Goal: Check status: Check status

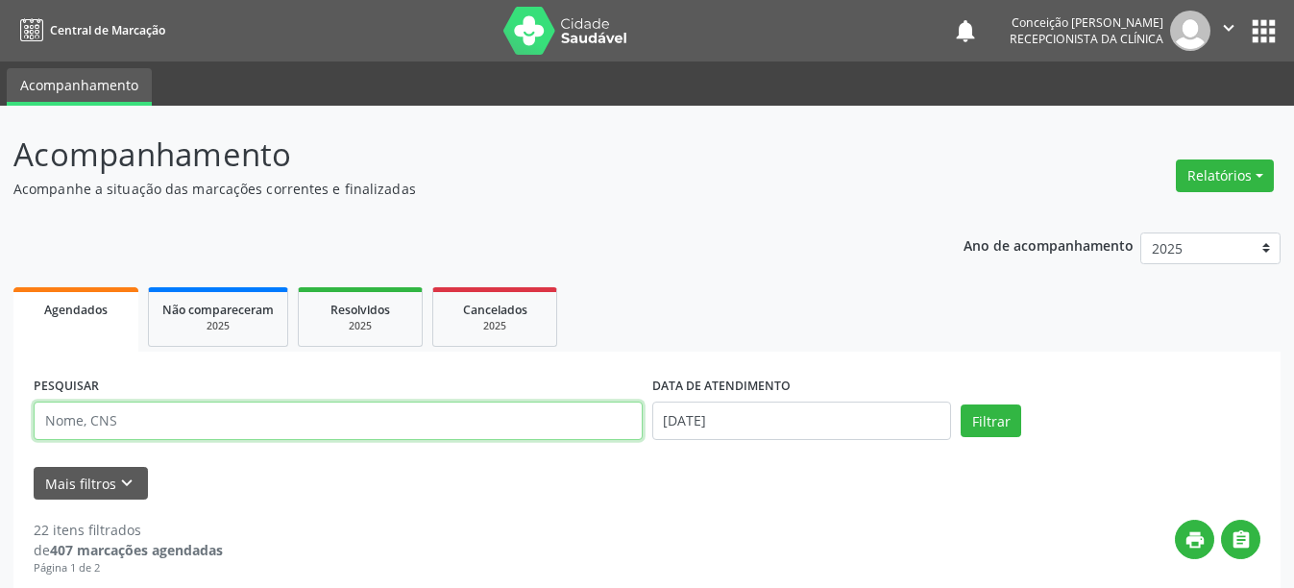
click at [546, 409] on input "text" at bounding box center [338, 420] width 609 height 38
type input "703502093289630"
click at [960, 404] on button "Filtrar" at bounding box center [990, 420] width 61 height 33
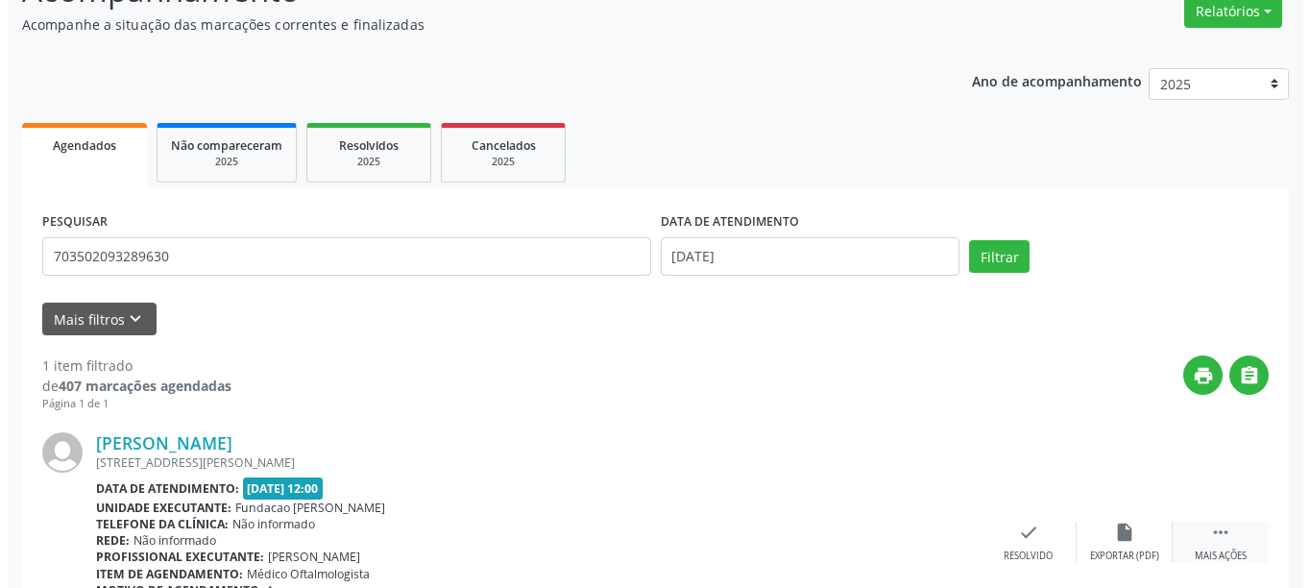
scroll to position [260, 0]
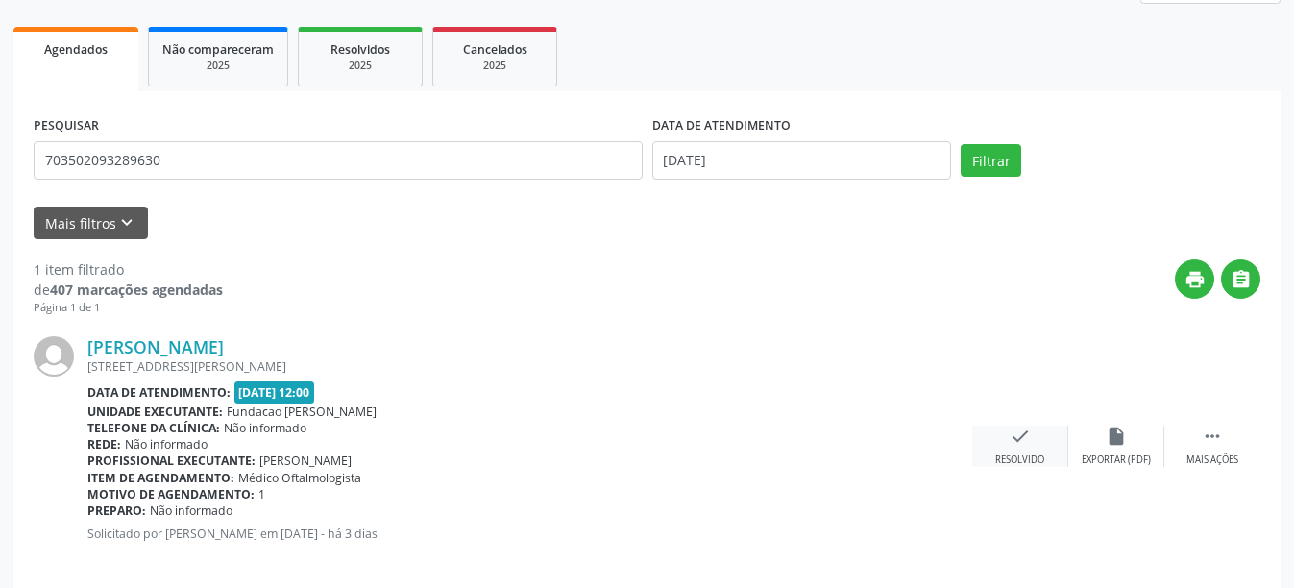
click at [1033, 446] on div "check Resolvido" at bounding box center [1020, 445] width 96 height 41
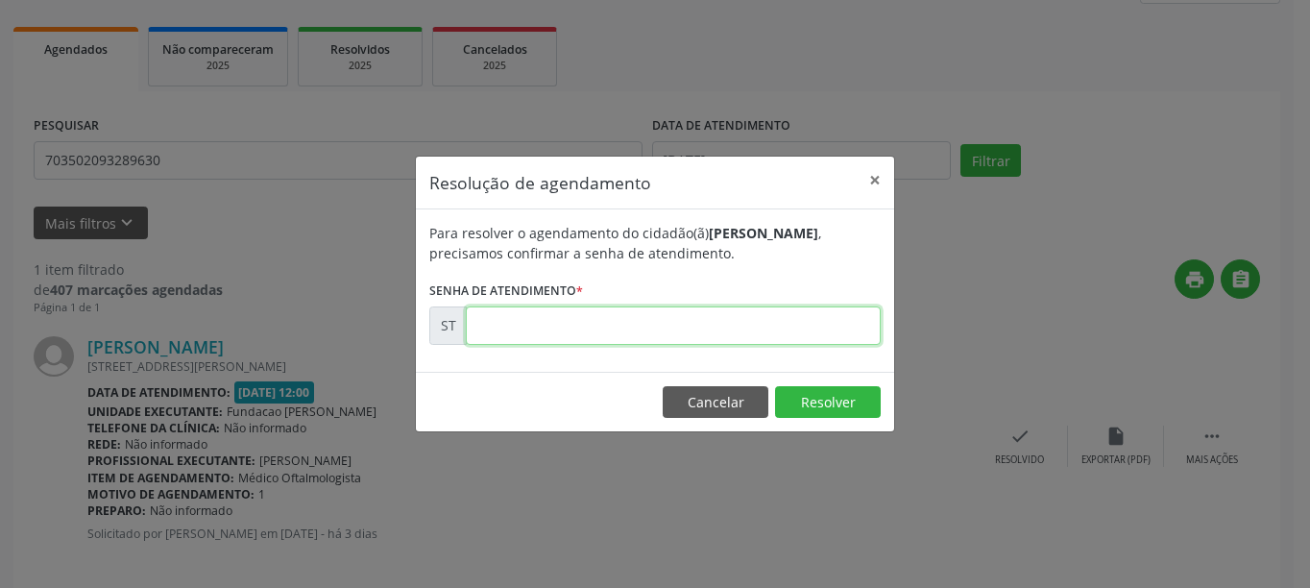
click at [532, 339] on input "text" at bounding box center [673, 325] width 415 height 38
type input "00025121"
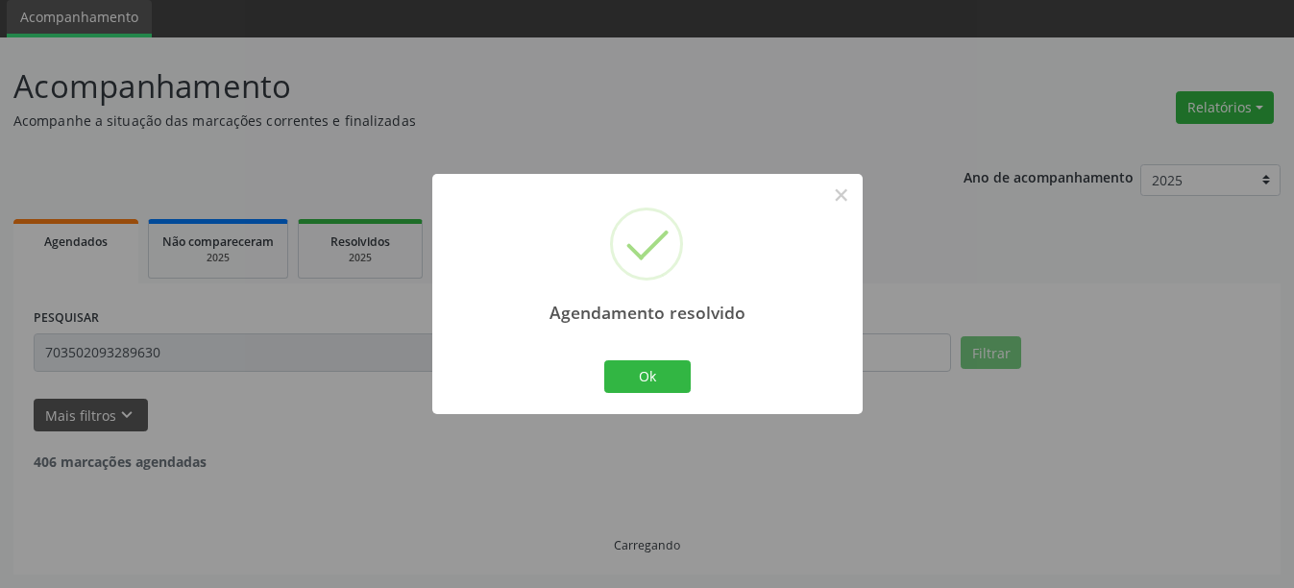
scroll to position [6, 0]
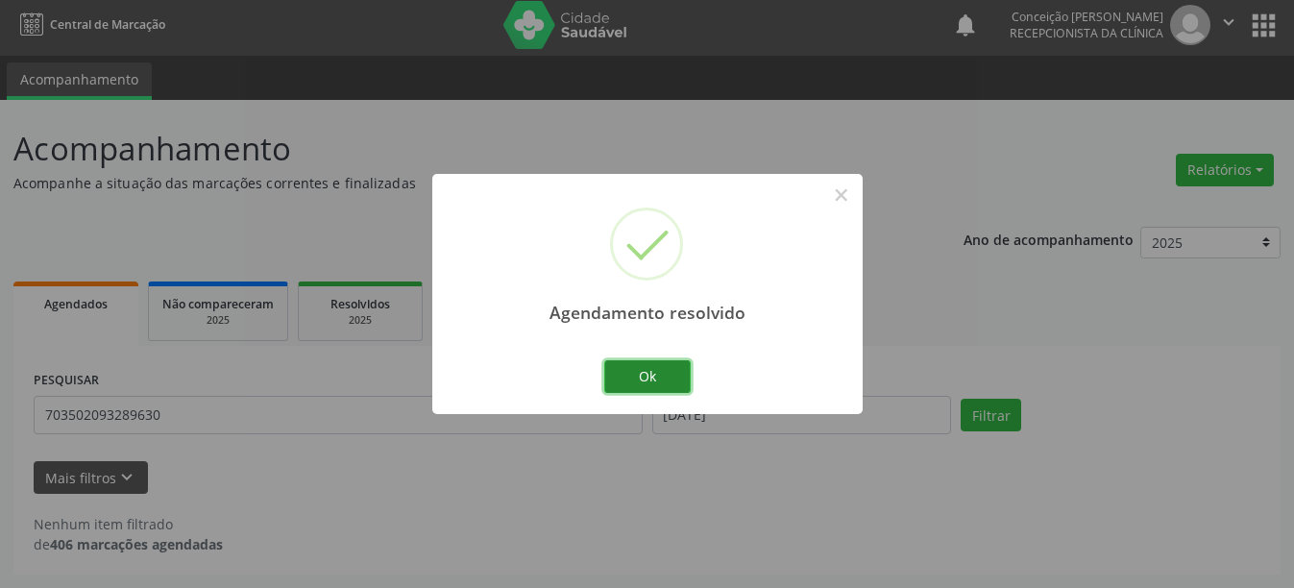
click at [619, 378] on button "Ok" at bounding box center [647, 376] width 86 height 33
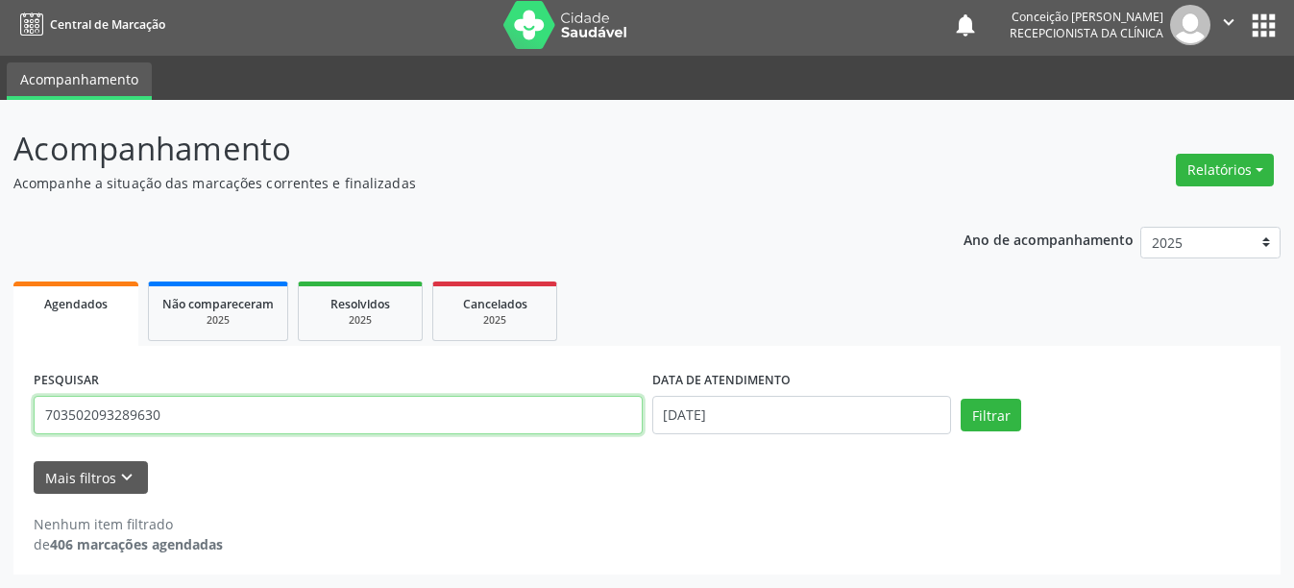
drag, startPoint x: 160, startPoint y: 427, endPoint x: 50, endPoint y: 412, distance: 111.5
click at [50, 412] on input "703502093289630" at bounding box center [338, 415] width 609 height 38
type input "706903103959430"
click at [960, 399] on button "Filtrar" at bounding box center [990, 415] width 61 height 33
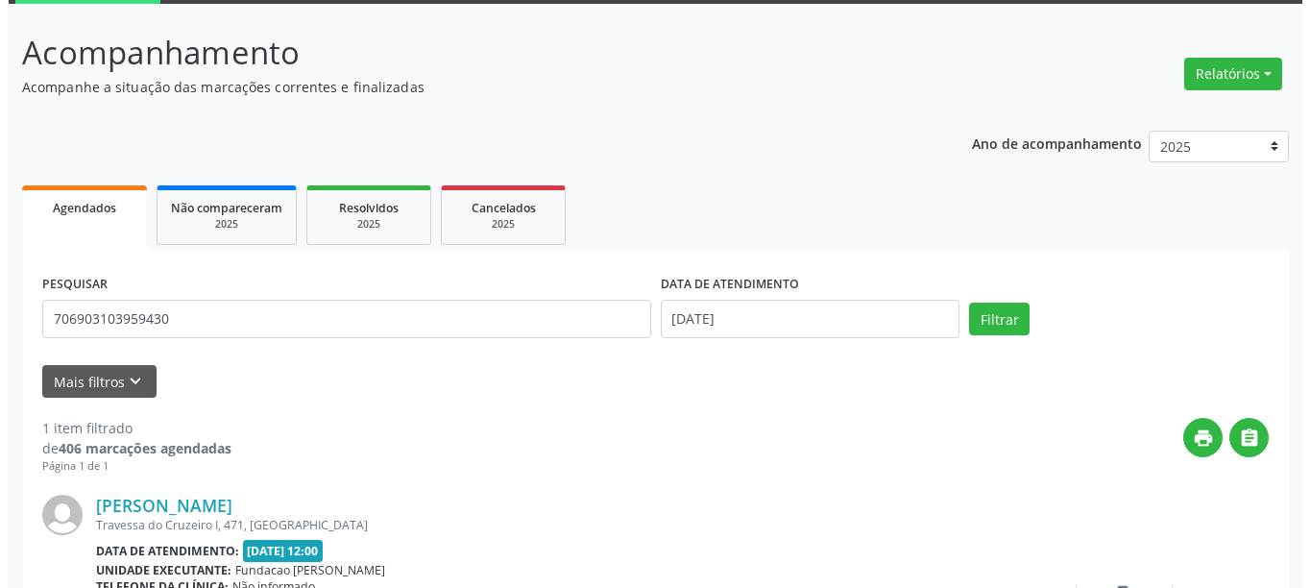
scroll to position [198, 0]
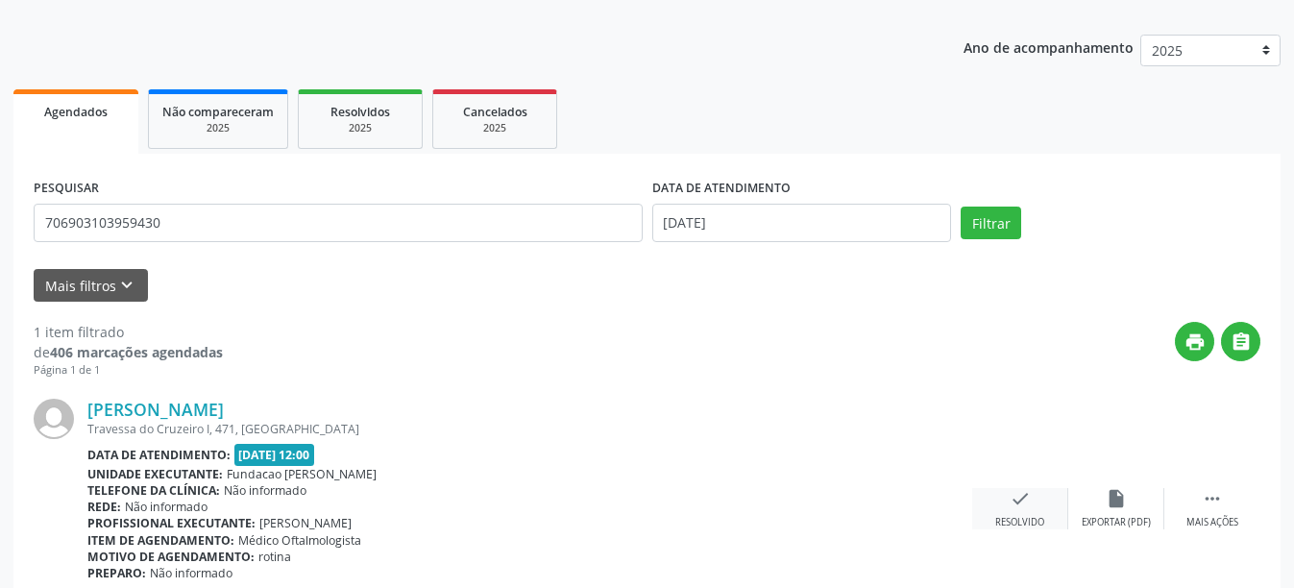
click at [1020, 507] on icon "check" at bounding box center [1019, 498] width 21 height 21
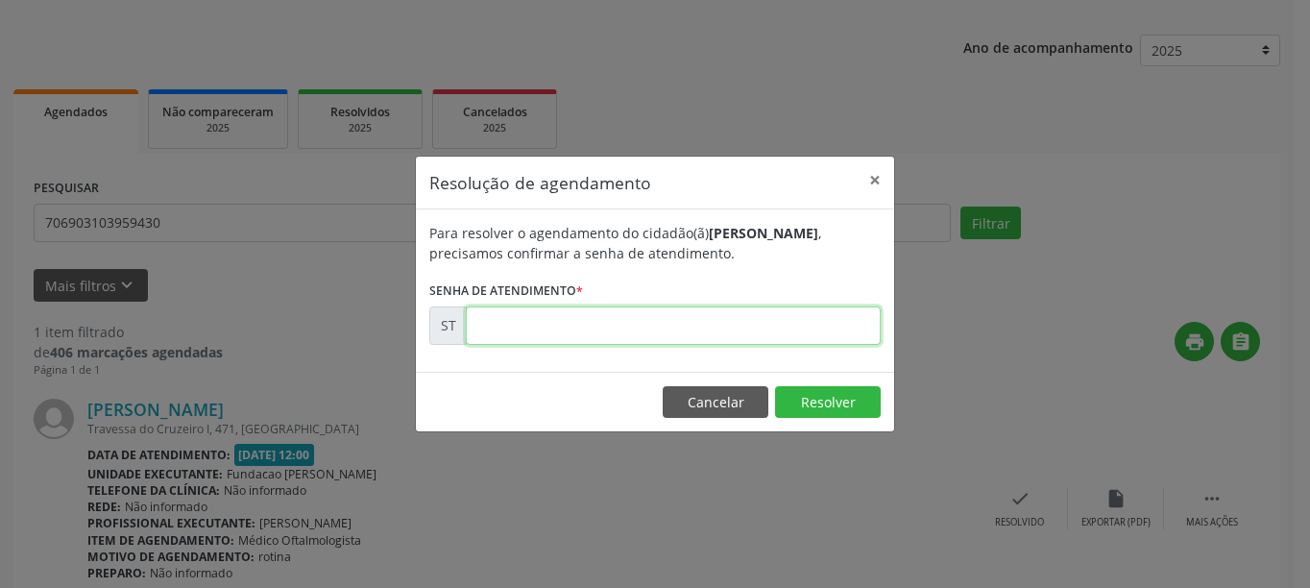
click at [577, 337] on input "text" at bounding box center [673, 325] width 415 height 38
type input "00023810"
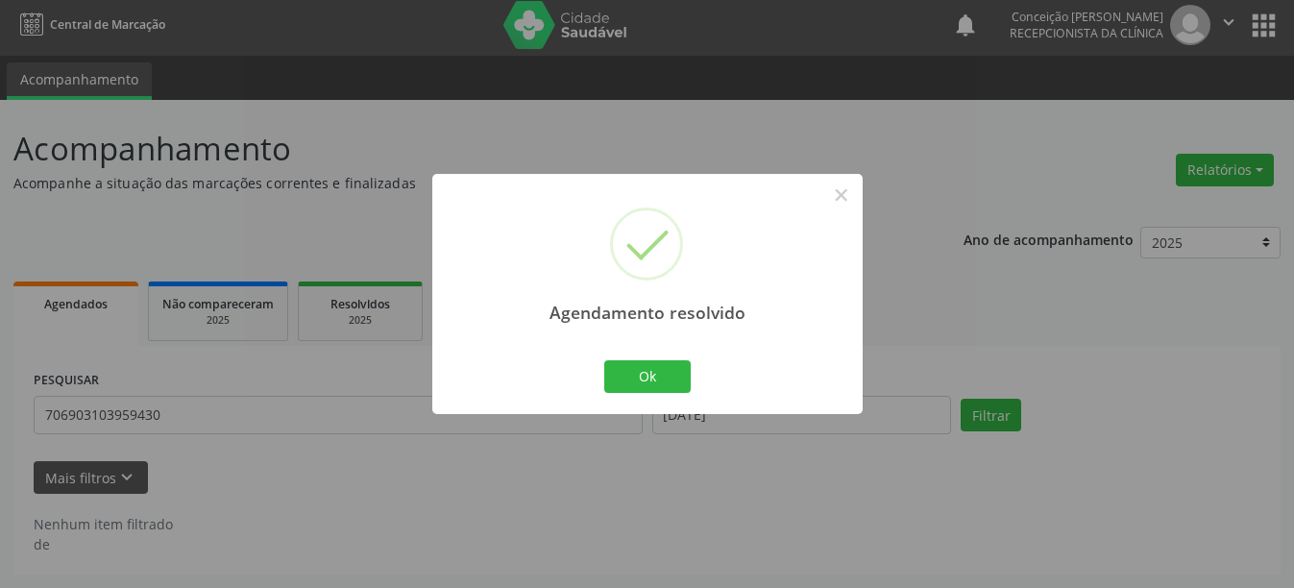
scroll to position [6, 0]
click at [652, 381] on button "Ok" at bounding box center [647, 376] width 86 height 33
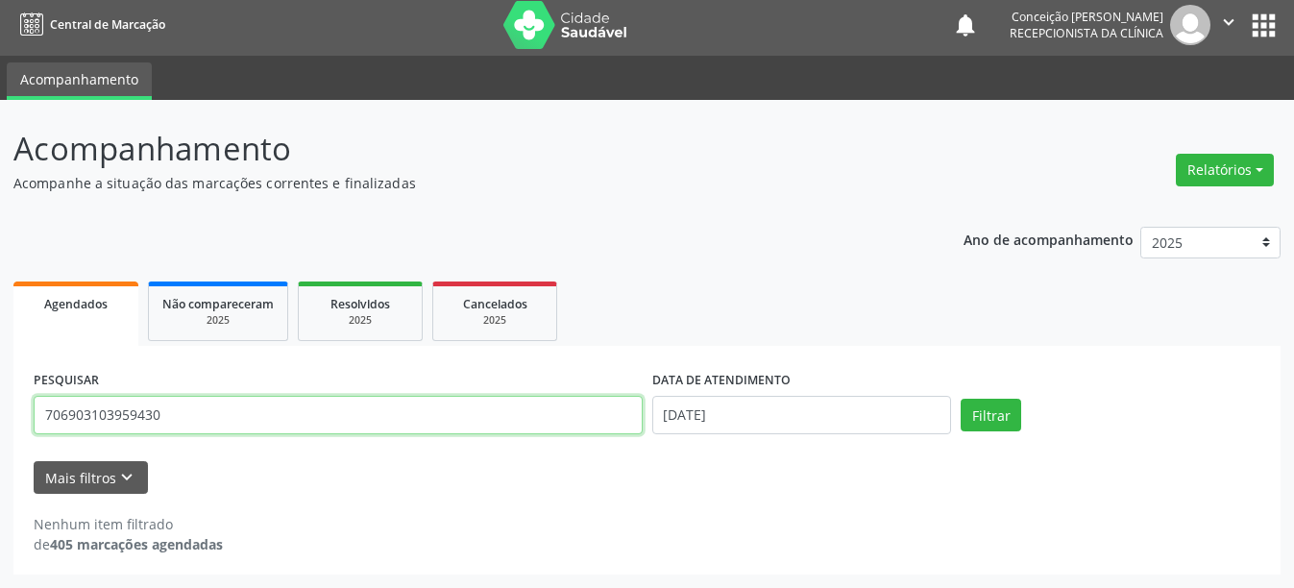
drag, startPoint x: 208, startPoint y: 422, endPoint x: 0, endPoint y: 307, distance: 237.7
click at [0, 307] on div "Acompanhamento Acompanhe a situação das marcações correntes e finalizadas Relat…" at bounding box center [647, 344] width 1294 height 488
type input "702006346046285"
click at [960, 399] on button "Filtrar" at bounding box center [990, 415] width 61 height 33
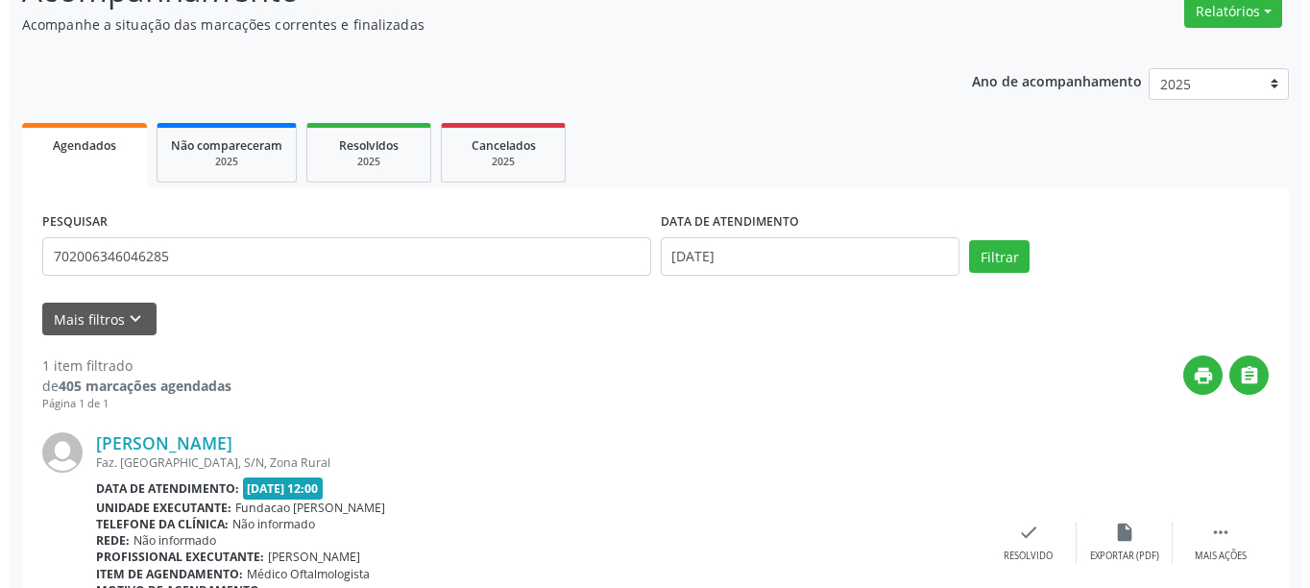
scroll to position [260, 0]
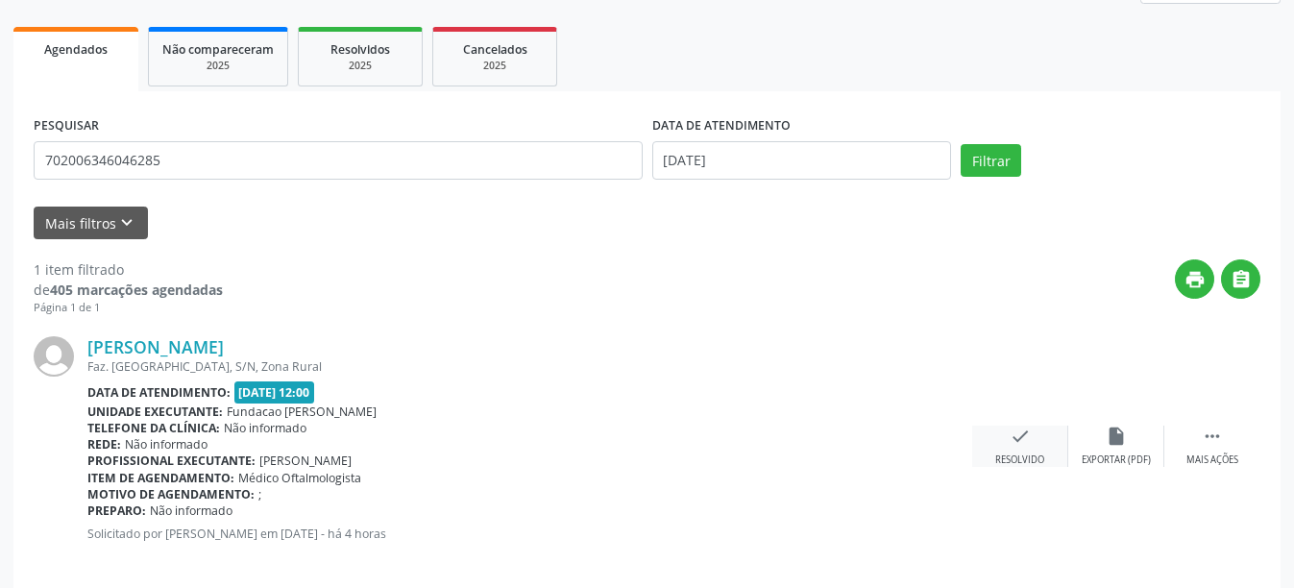
click at [1027, 440] on icon "check" at bounding box center [1019, 435] width 21 height 21
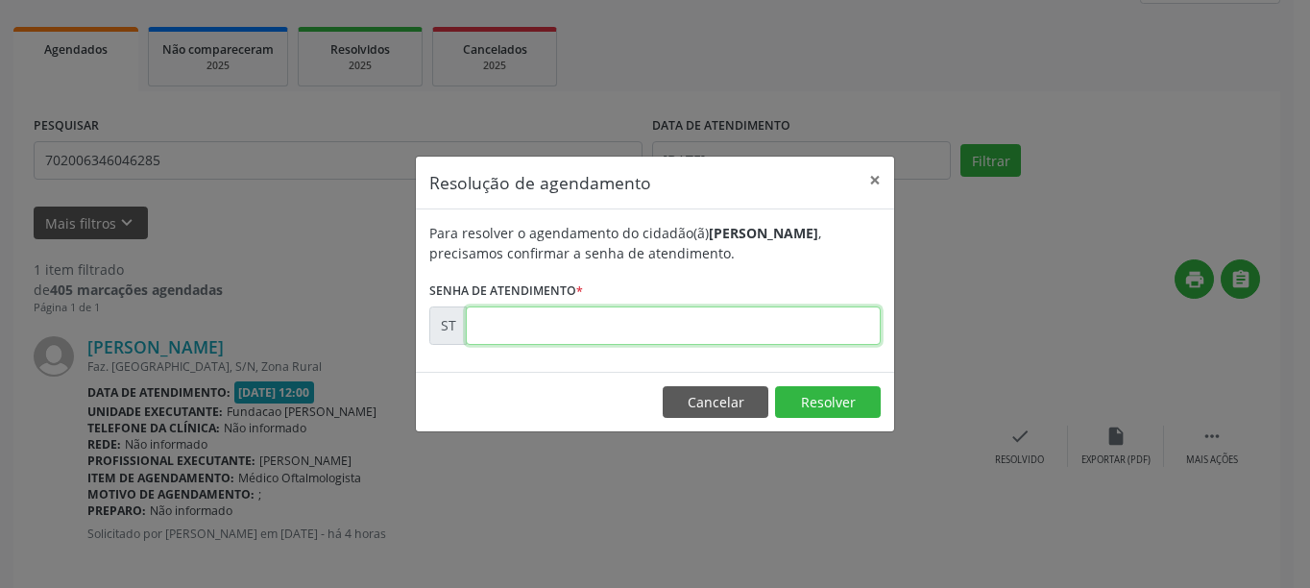
click at [589, 317] on input "text" at bounding box center [673, 325] width 415 height 38
type input "00026419"
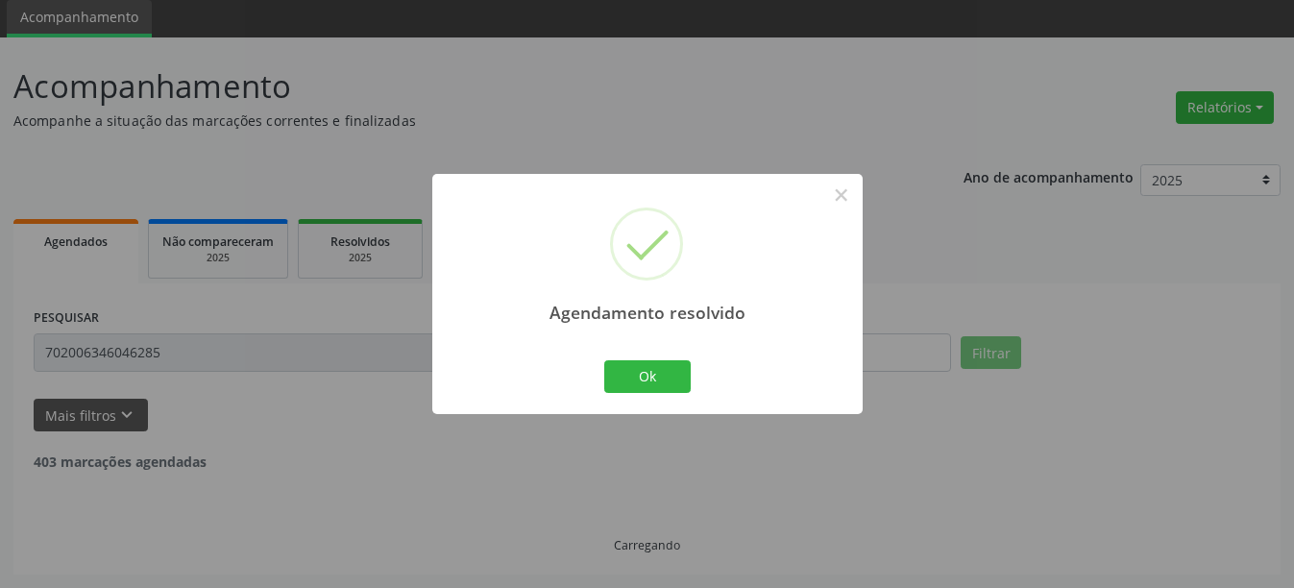
scroll to position [6, 0]
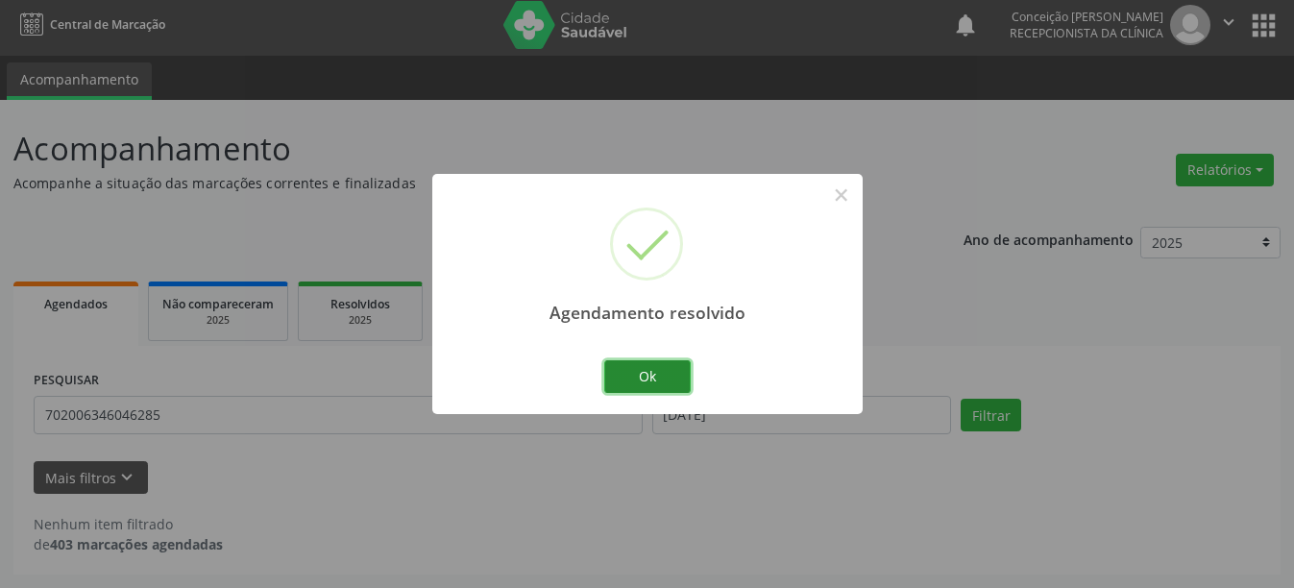
click at [640, 360] on button "Ok" at bounding box center [647, 376] width 86 height 33
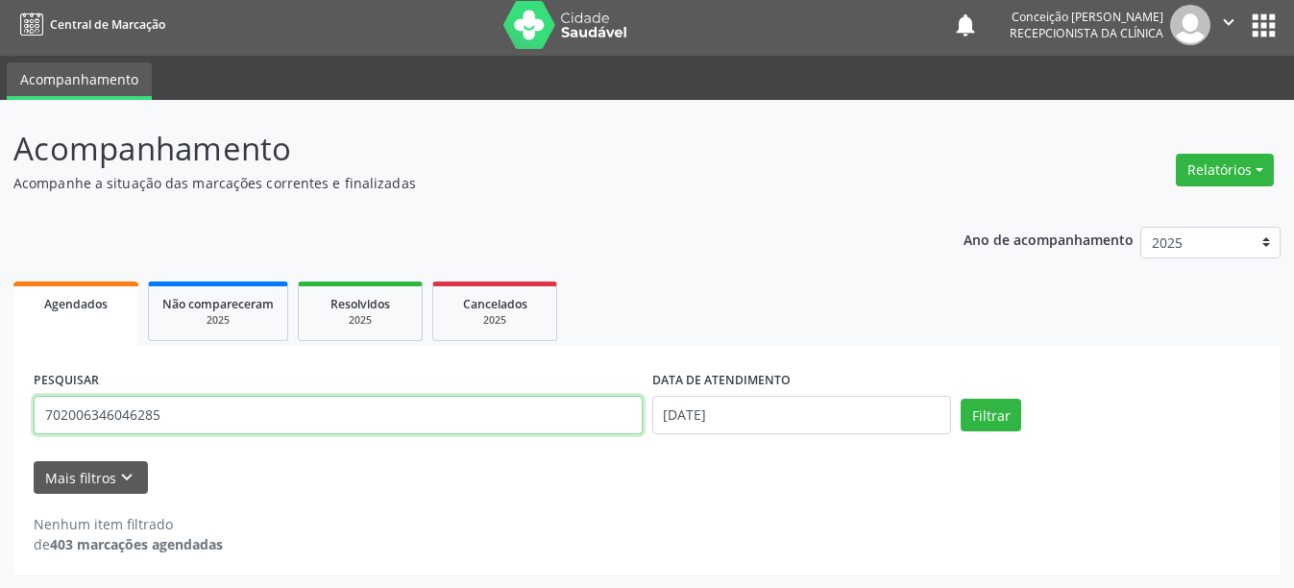
drag, startPoint x: 341, startPoint y: 409, endPoint x: 0, endPoint y: 375, distance: 342.7
click at [0, 375] on div "Acompanhamento Acompanhe a situação das marcações correntes e finalizadas Relat…" at bounding box center [647, 344] width 1294 height 488
type input "700604920094867"
click at [960, 399] on button "Filtrar" at bounding box center [990, 415] width 61 height 33
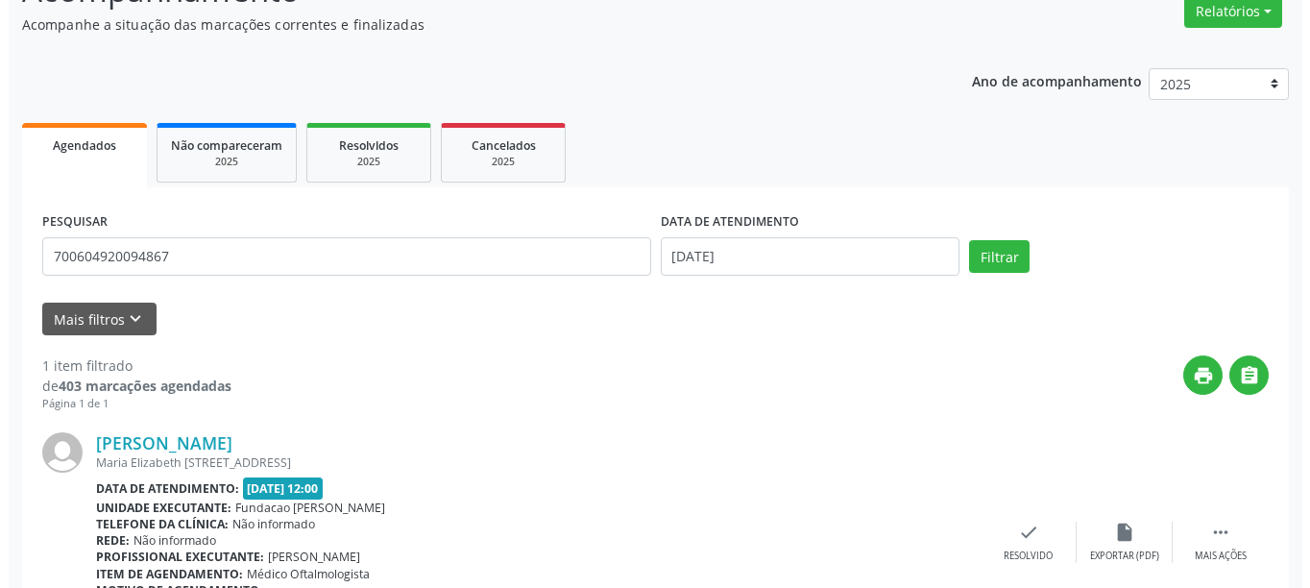
scroll to position [260, 0]
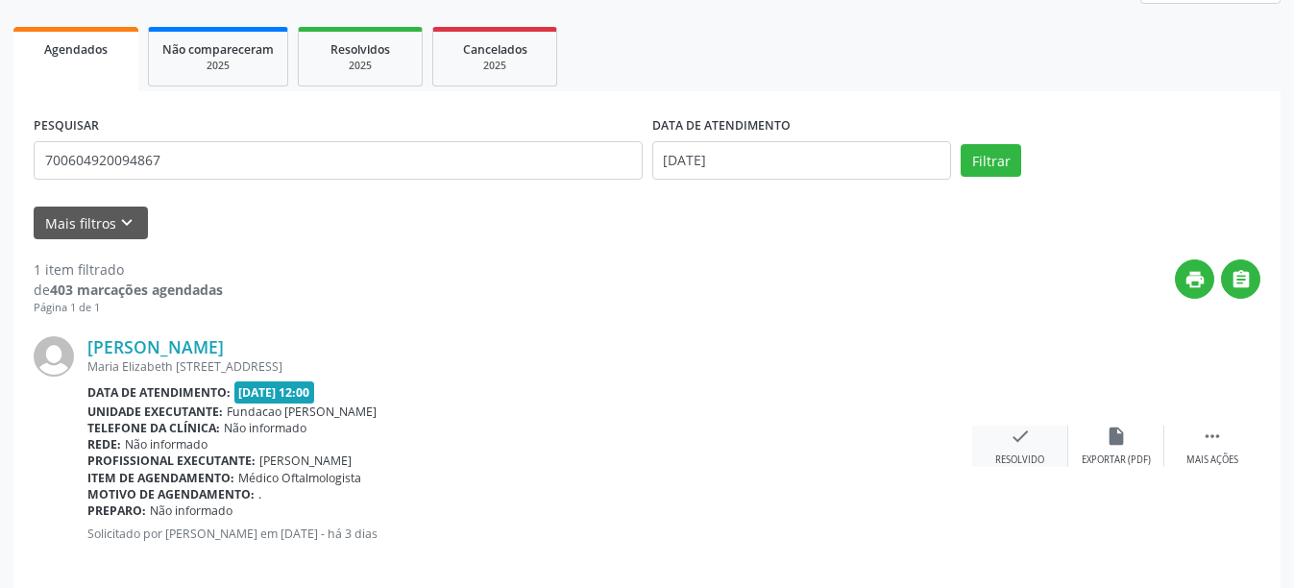
click at [1018, 461] on div "Resolvido" at bounding box center [1019, 459] width 49 height 13
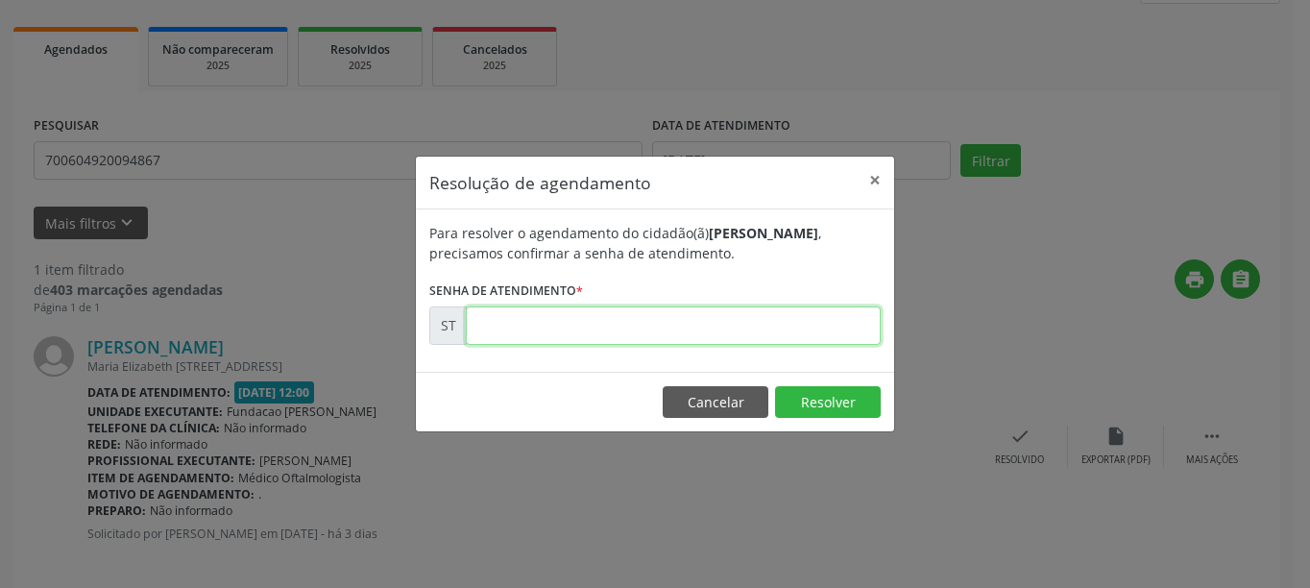
click at [555, 331] on input "text" at bounding box center [673, 325] width 415 height 38
type input "00025226"
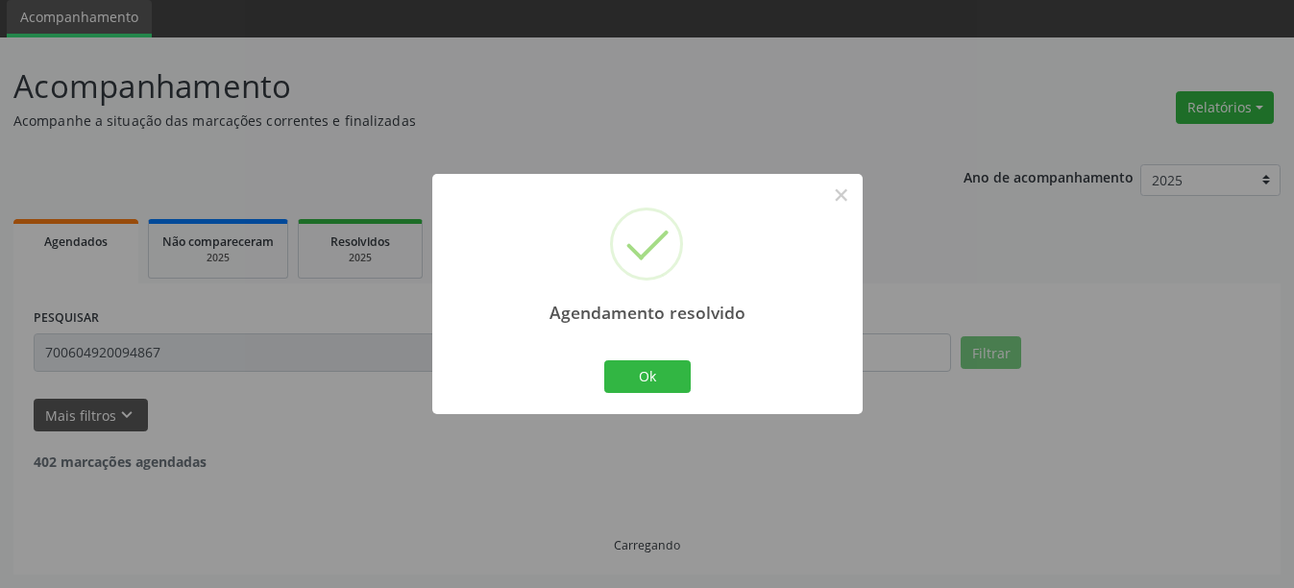
scroll to position [6, 0]
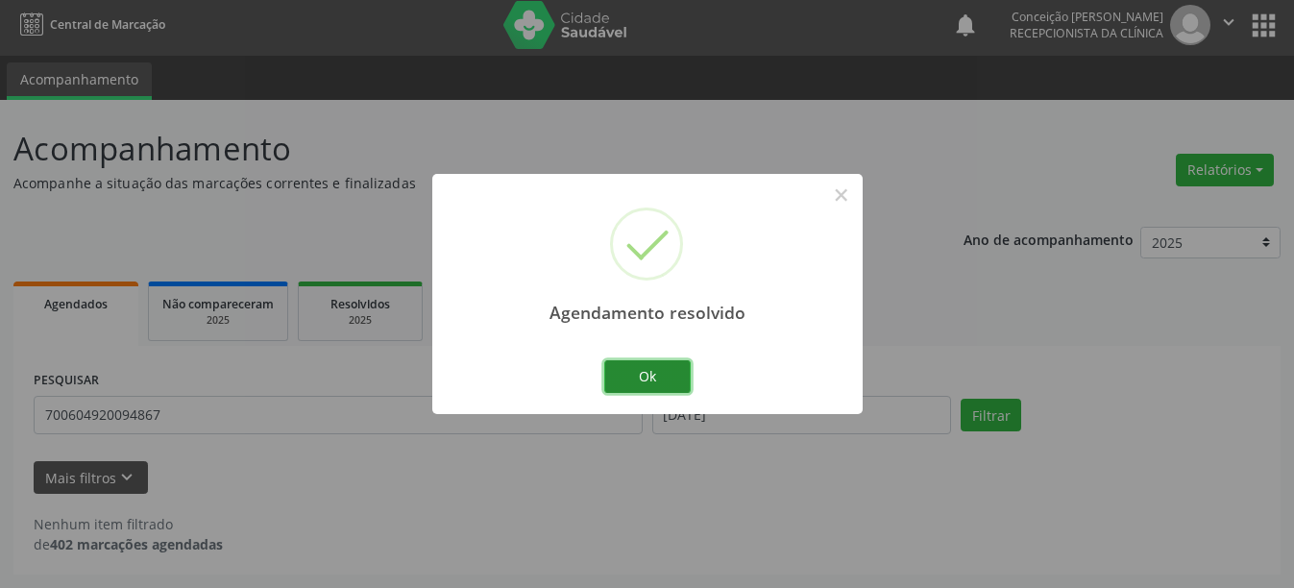
click at [655, 381] on button "Ok" at bounding box center [647, 376] width 86 height 33
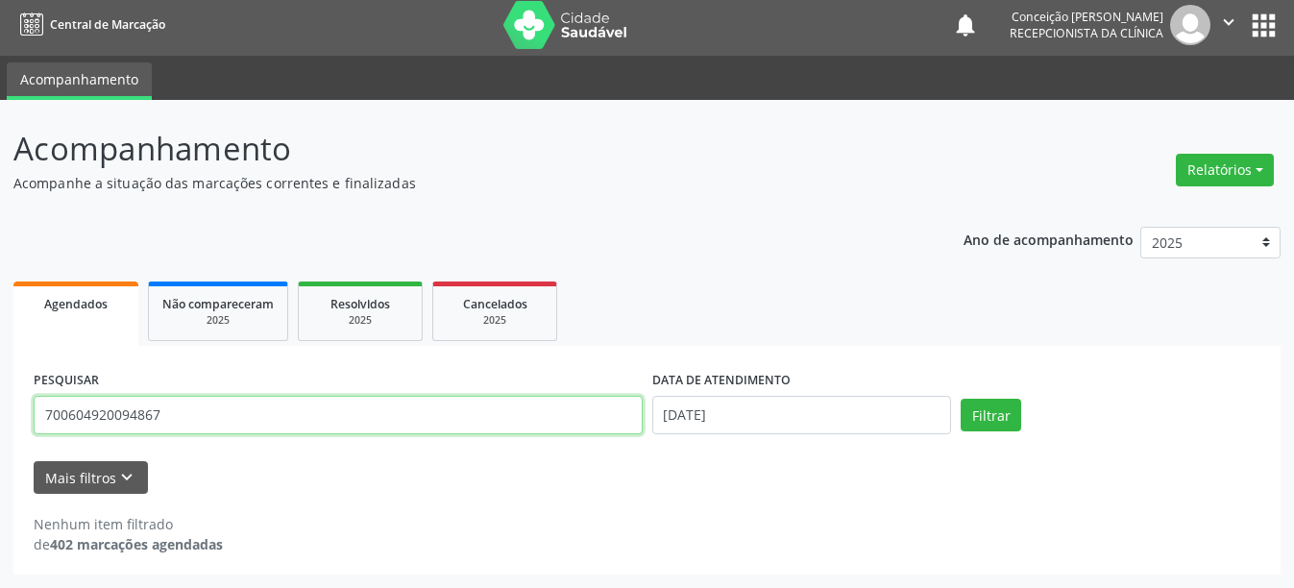
drag, startPoint x: 184, startPoint y: 422, endPoint x: 0, endPoint y: 402, distance: 185.4
click at [0, 402] on div "Acompanhamento Acompanhe a situação das marcações correntes e finalizadas Relat…" at bounding box center [647, 344] width 1294 height 488
type input "898003445545814"
click at [960, 399] on button "Filtrar" at bounding box center [990, 415] width 61 height 33
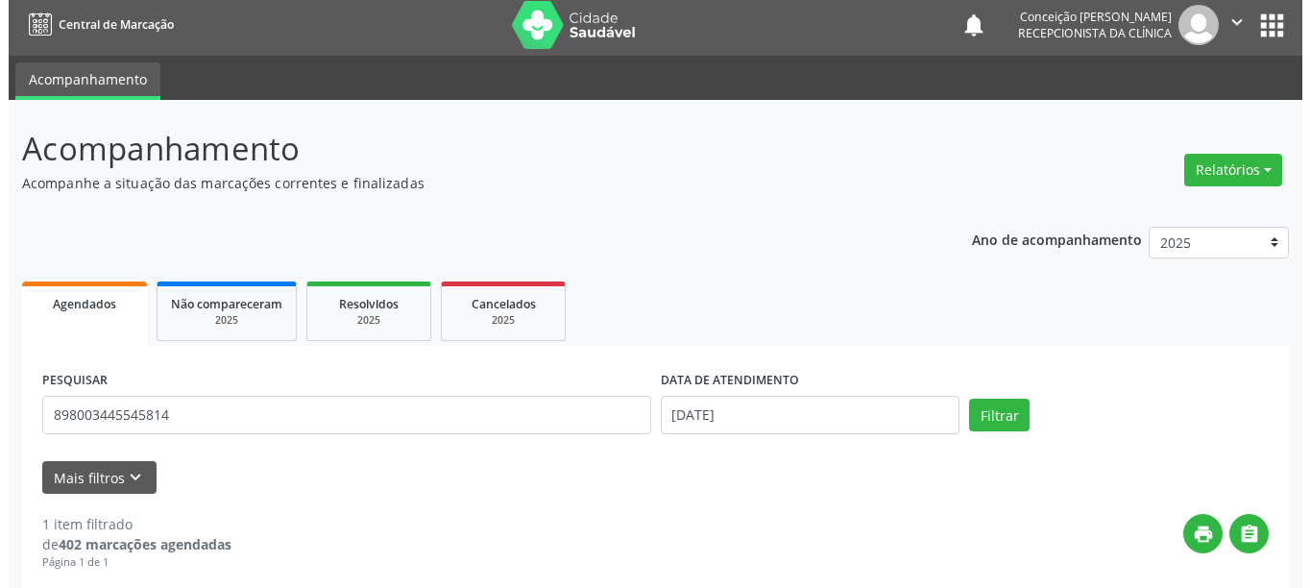
scroll to position [281, 0]
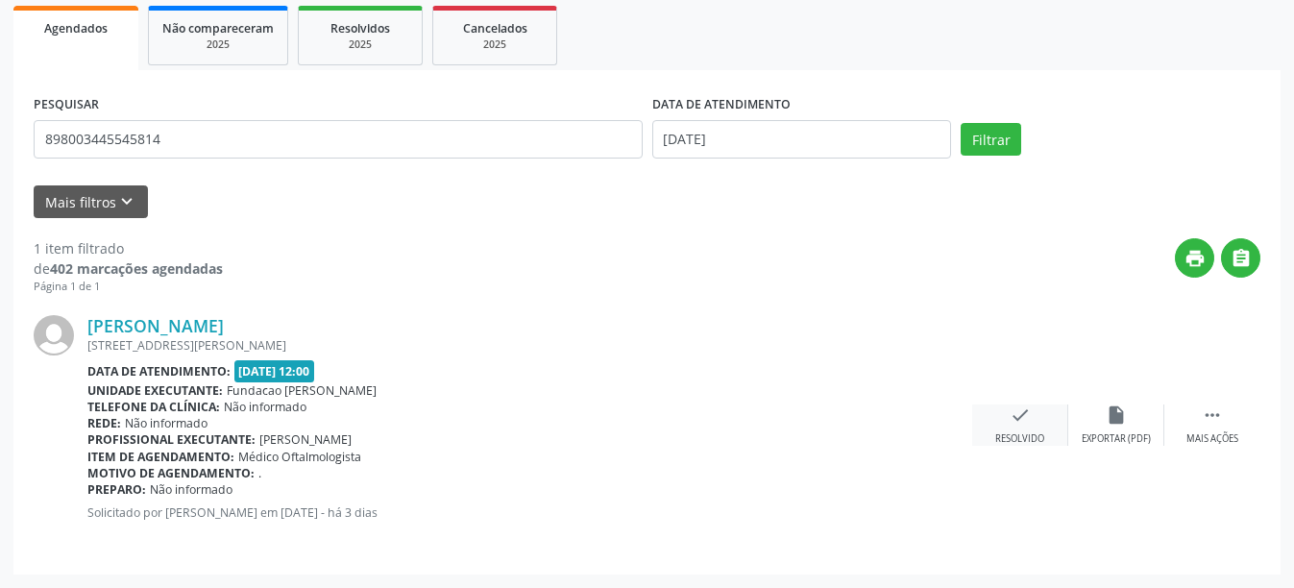
click at [1019, 445] on div "Resolvido" at bounding box center [1019, 438] width 49 height 13
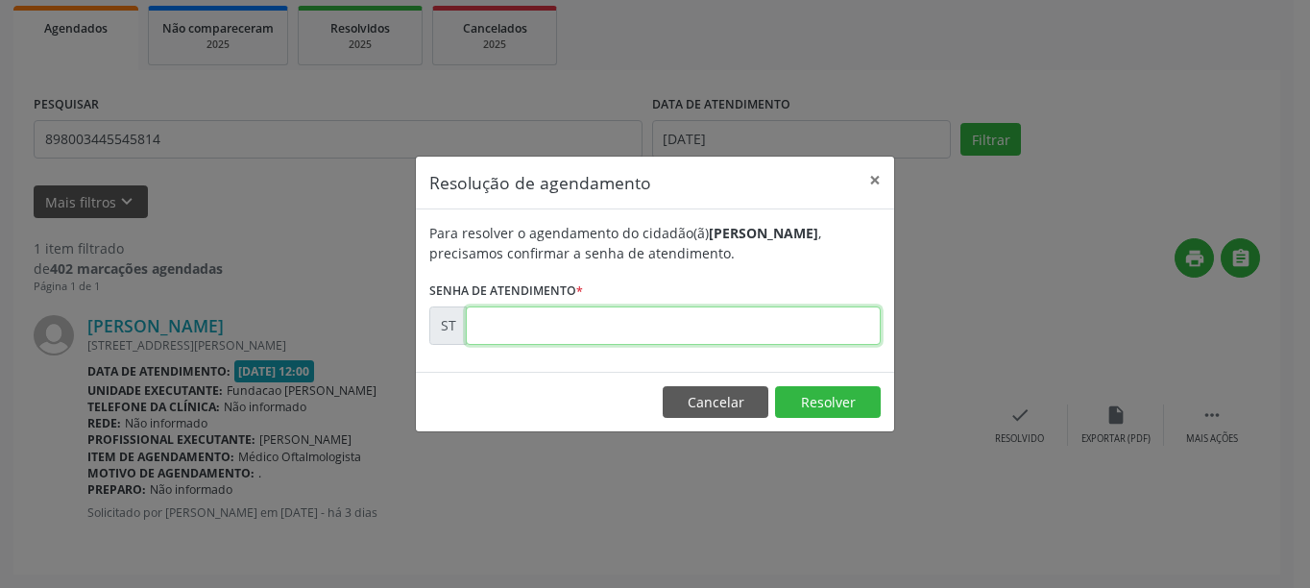
click at [523, 318] on input "text" at bounding box center [673, 325] width 415 height 38
type input "00024661"
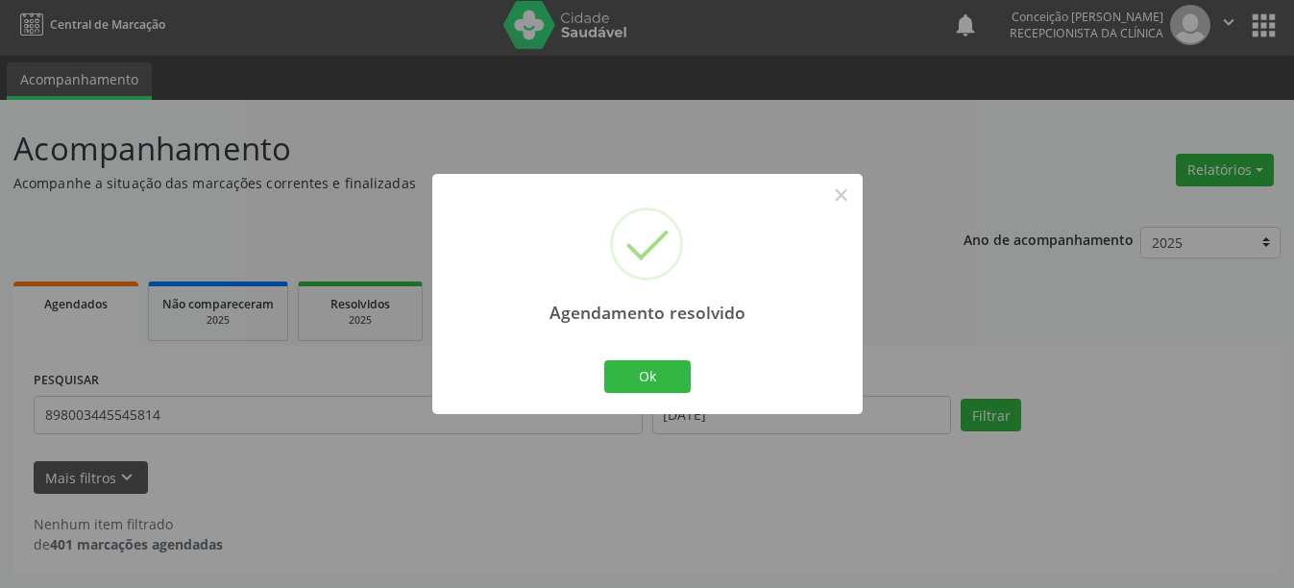
scroll to position [6, 0]
click at [653, 366] on button "Ok" at bounding box center [647, 376] width 86 height 33
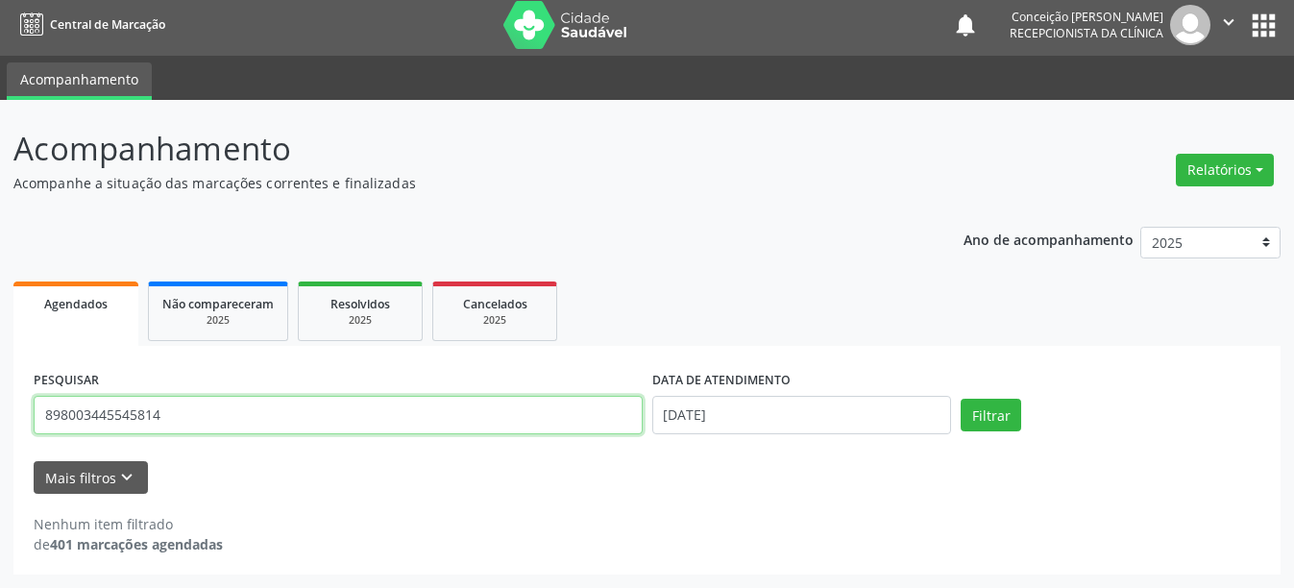
drag, startPoint x: 201, startPoint y: 416, endPoint x: 0, endPoint y: 399, distance: 201.5
click at [0, 399] on div "Acompanhamento Acompanhe a situação das marcações correntes e finalizadas Relat…" at bounding box center [647, 344] width 1294 height 488
type input "704703730436431"
click at [960, 399] on button "Filtrar" at bounding box center [990, 415] width 61 height 33
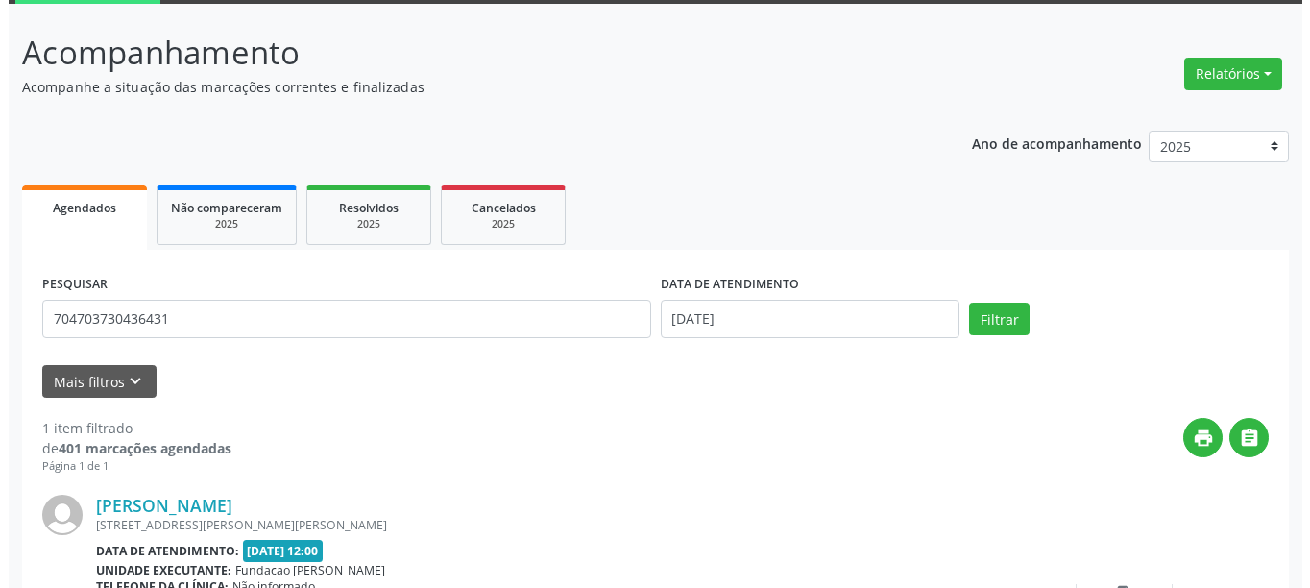
scroll to position [281, 0]
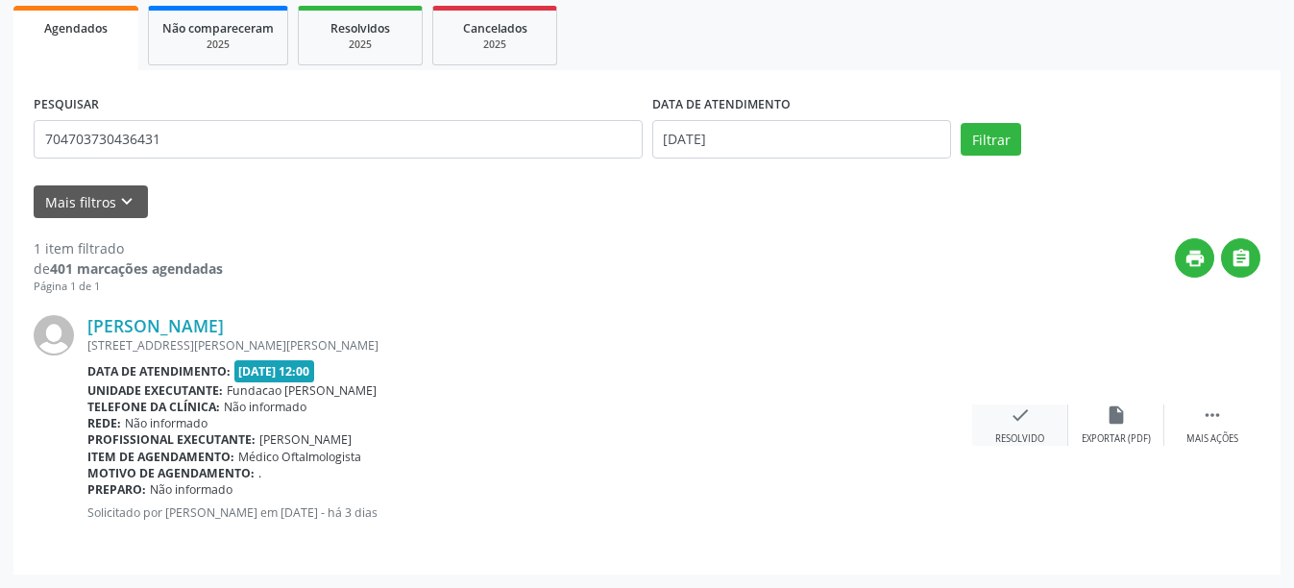
click at [1025, 426] on div "check Resolvido" at bounding box center [1020, 424] width 96 height 41
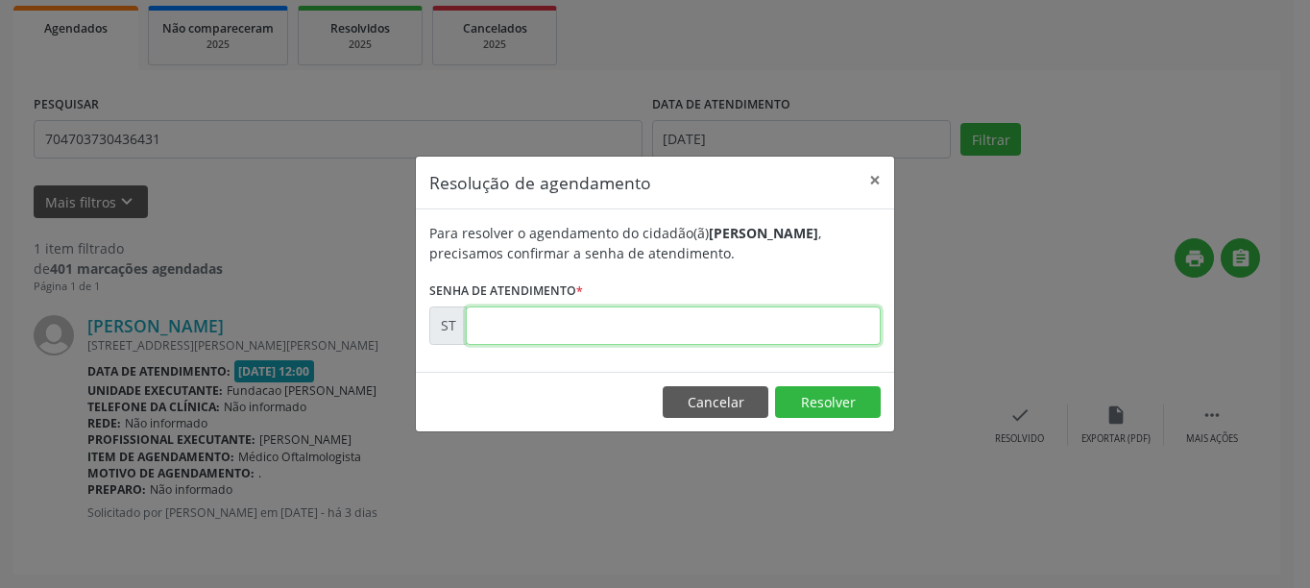
click at [598, 330] on input "text" at bounding box center [673, 325] width 415 height 38
type input "00024663"
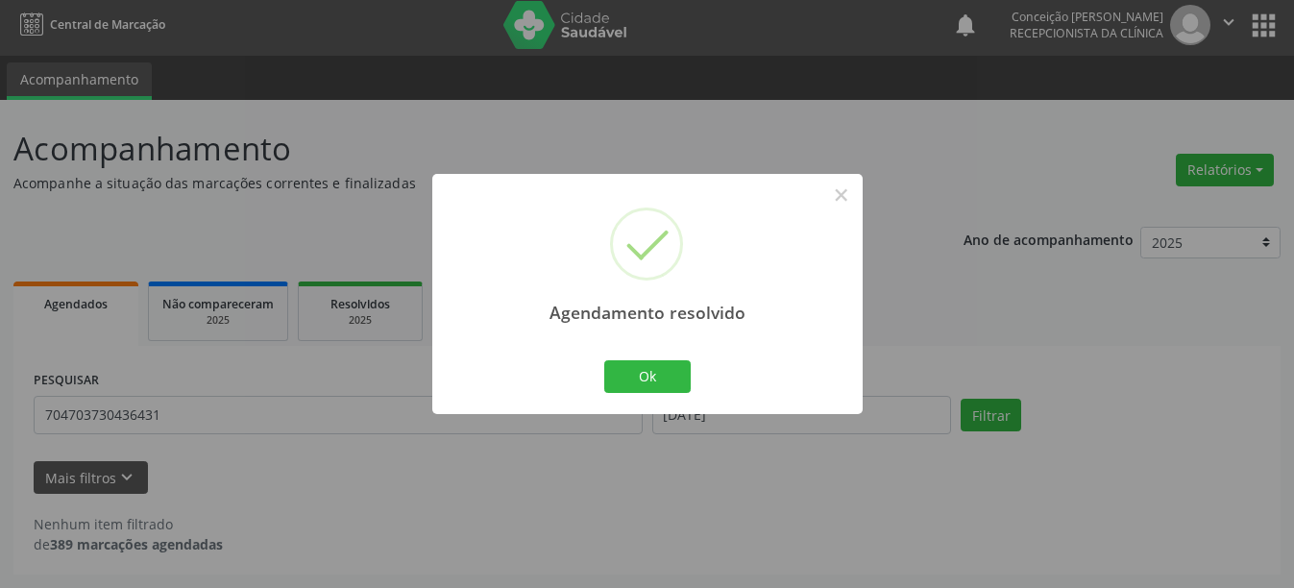
scroll to position [6, 0]
click at [652, 366] on button "Ok" at bounding box center [647, 376] width 86 height 33
